Goal: Navigation & Orientation: Find specific page/section

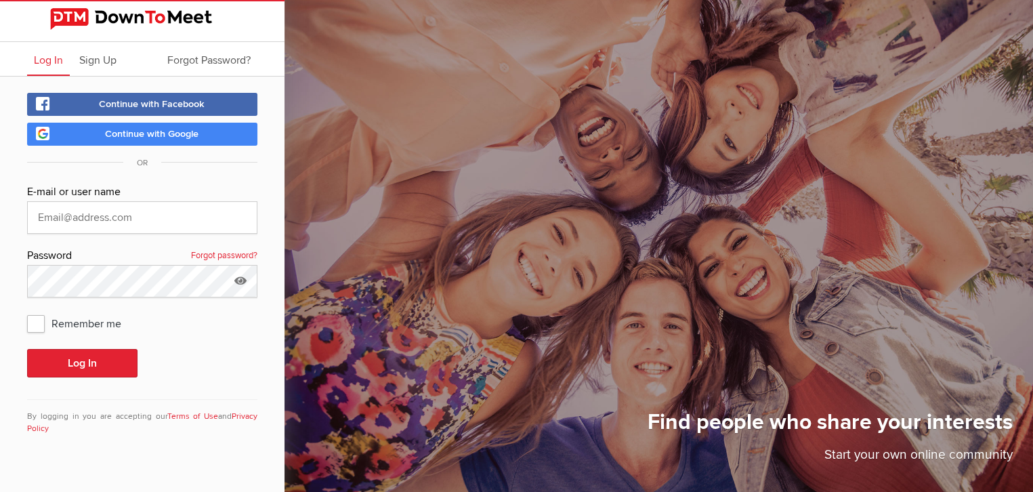
click at [160, 129] on span "Continue with Google" at bounding box center [151, 134] width 93 height 12
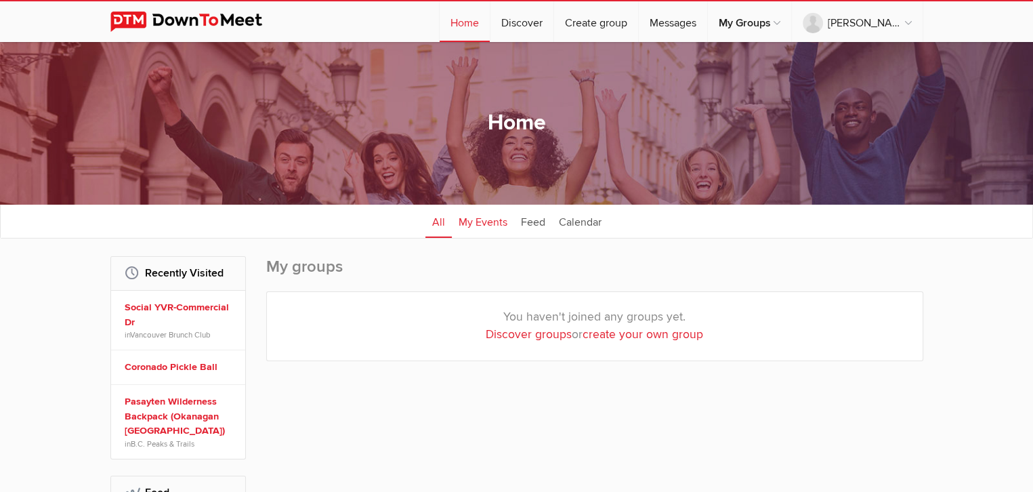
click at [467, 219] on link "My Events" at bounding box center [483, 221] width 62 height 34
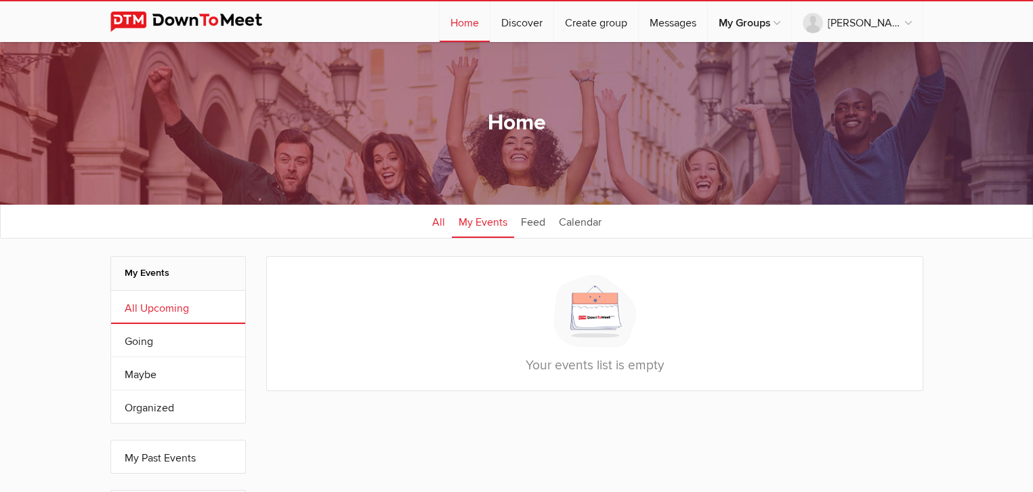
click at [439, 225] on link "All" at bounding box center [438, 221] width 26 height 34
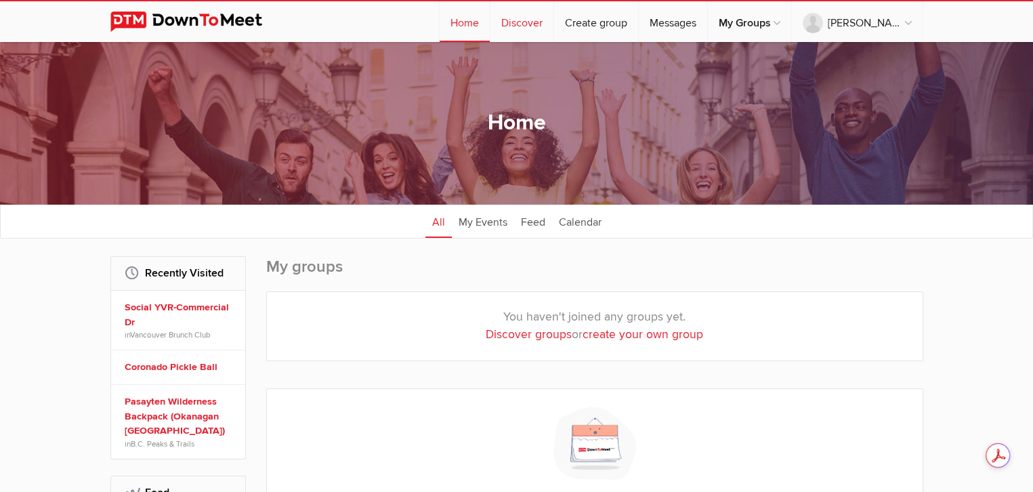
click at [553, 26] on link "Discover" at bounding box center [521, 21] width 63 height 41
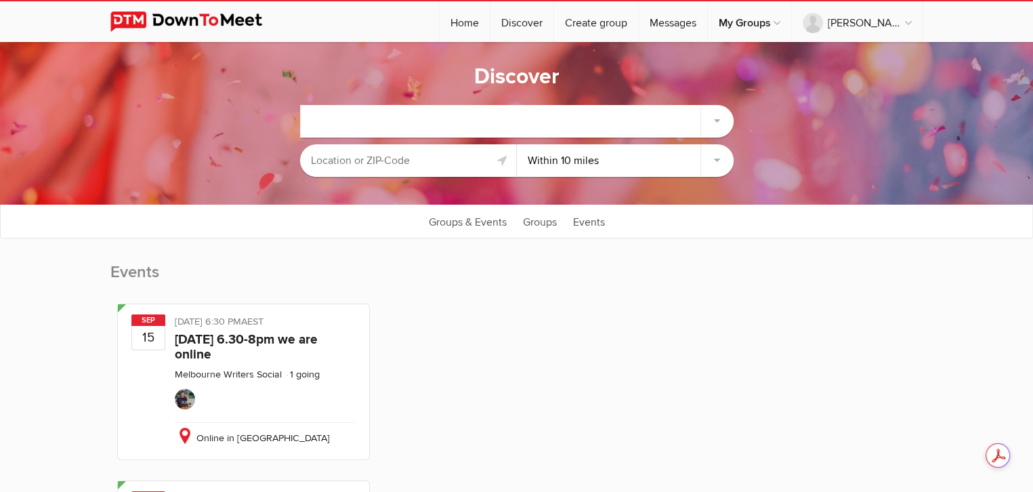
click at [217, 26] on img at bounding box center [196, 22] width 173 height 20
click at [219, 18] on img at bounding box center [196, 22] width 173 height 20
